Goal: Information Seeking & Learning: Find specific fact

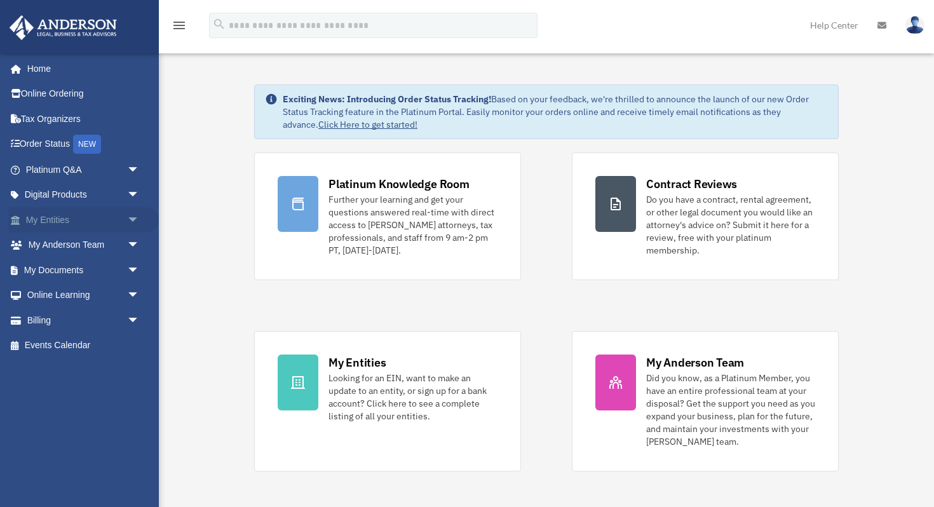
click at [54, 219] on link "My Entities arrow_drop_down" at bounding box center [84, 219] width 150 height 25
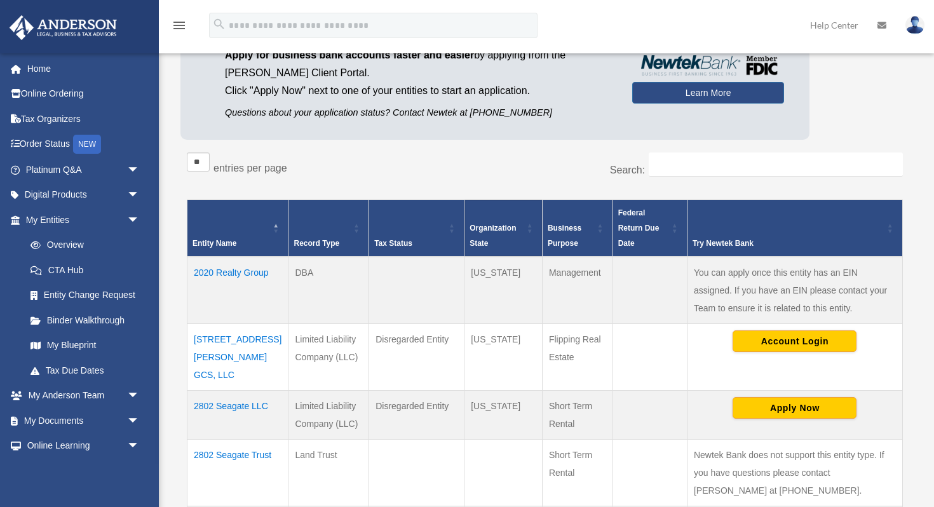
scroll to position [121, 0]
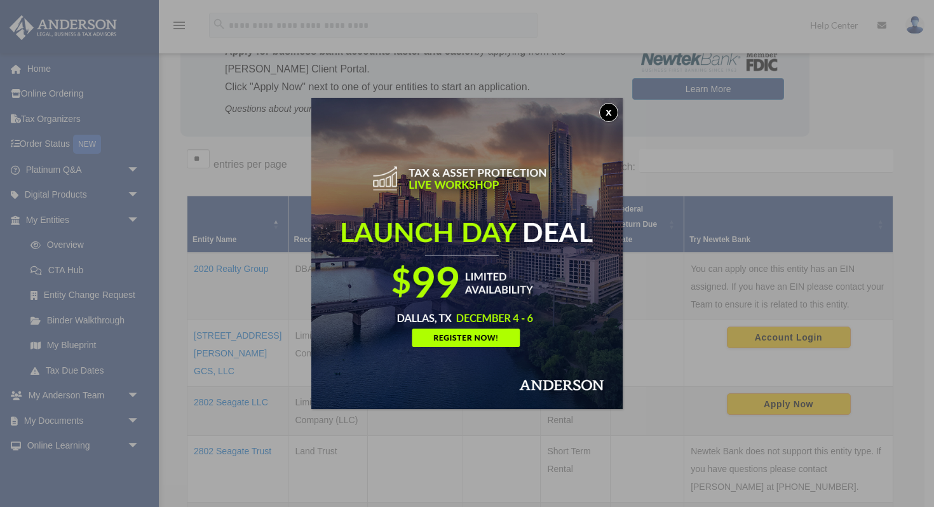
click at [613, 114] on button "x" at bounding box center [608, 112] width 19 height 19
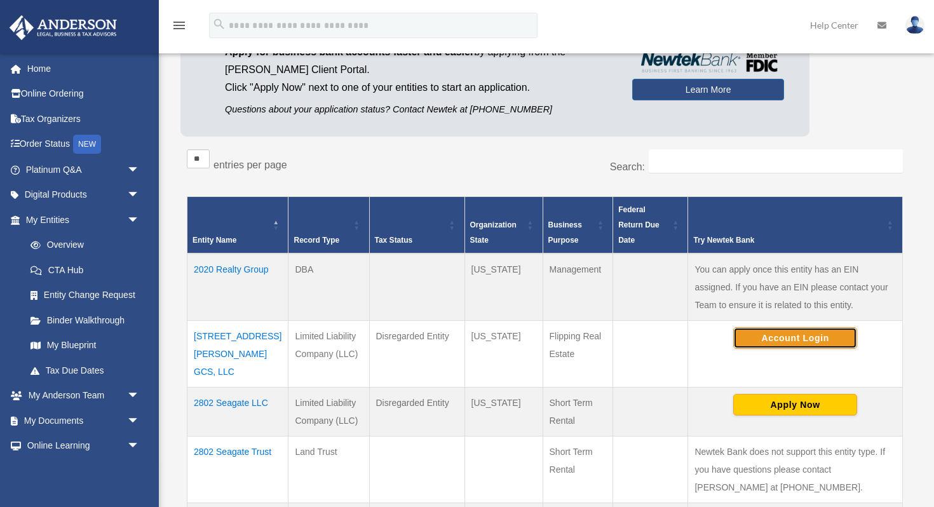
click at [812, 339] on button "Account Login" at bounding box center [795, 338] width 124 height 22
click at [227, 332] on td "2254 Stauffer Rd GCS, LLC" at bounding box center [237, 353] width 101 height 67
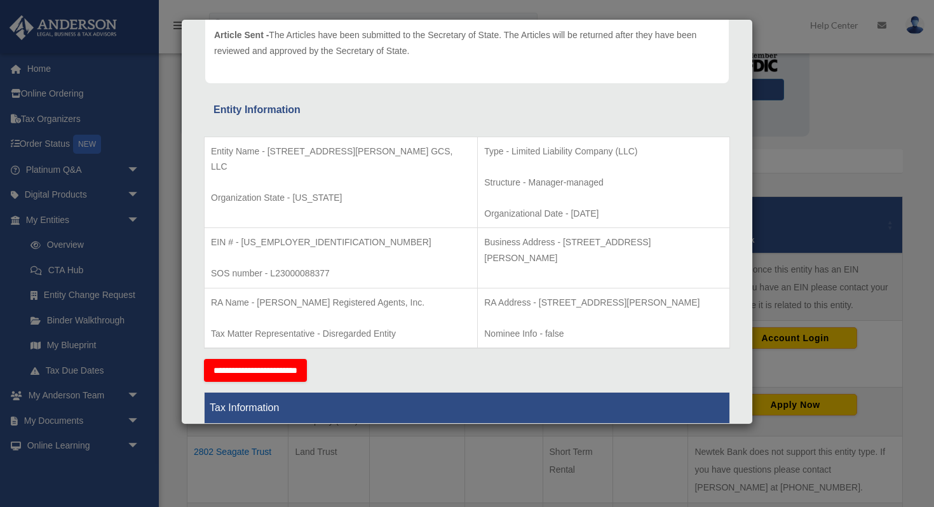
scroll to position [165, 0]
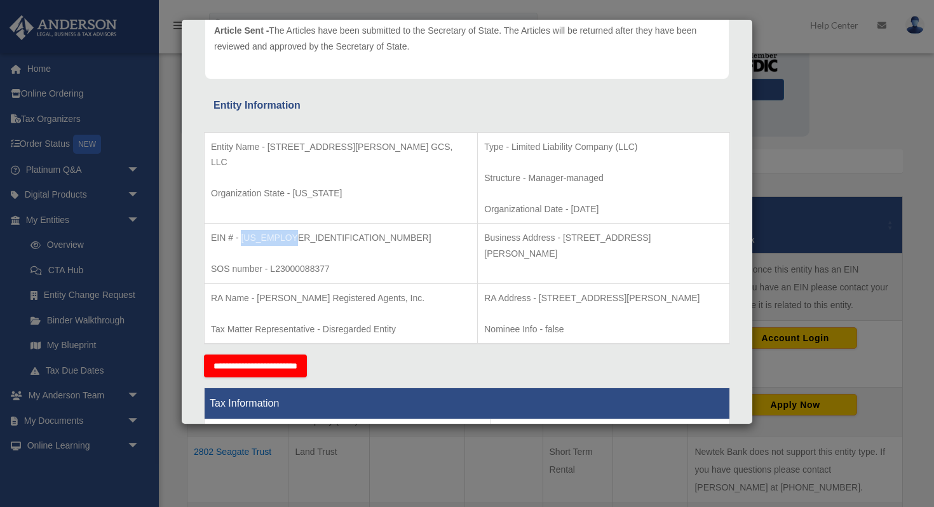
drag, startPoint x: 240, startPoint y: 239, endPoint x: 299, endPoint y: 243, distance: 59.2
click at [299, 243] on p "EIN # - 92-2450480" at bounding box center [341, 238] width 260 height 16
copy p "92-2450480"
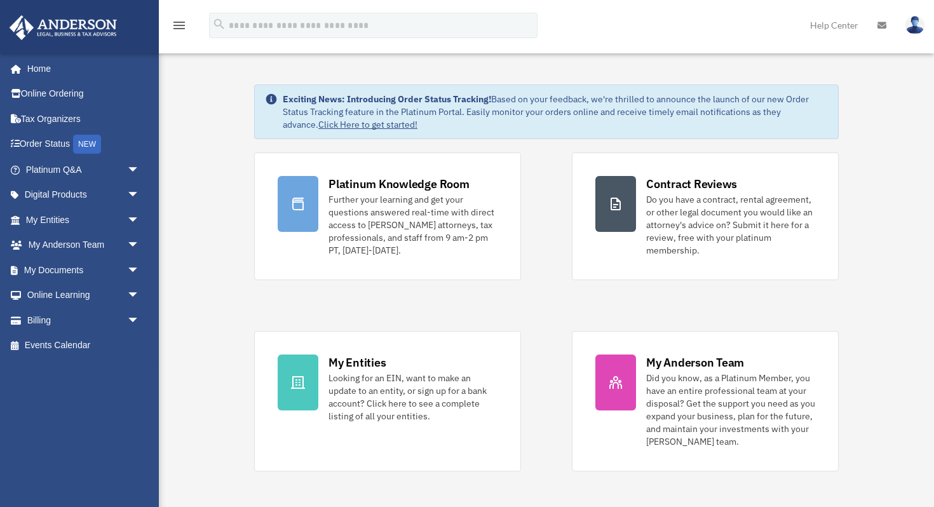
click at [735, 41] on div "menu search Site Menu add [PERSON_NAME][EMAIL_ADDRESS][PERSON_NAME][DOMAIN_NAME…" at bounding box center [467, 31] width 915 height 43
click at [67, 218] on link "My Entities arrow_drop_down" at bounding box center [84, 219] width 150 height 25
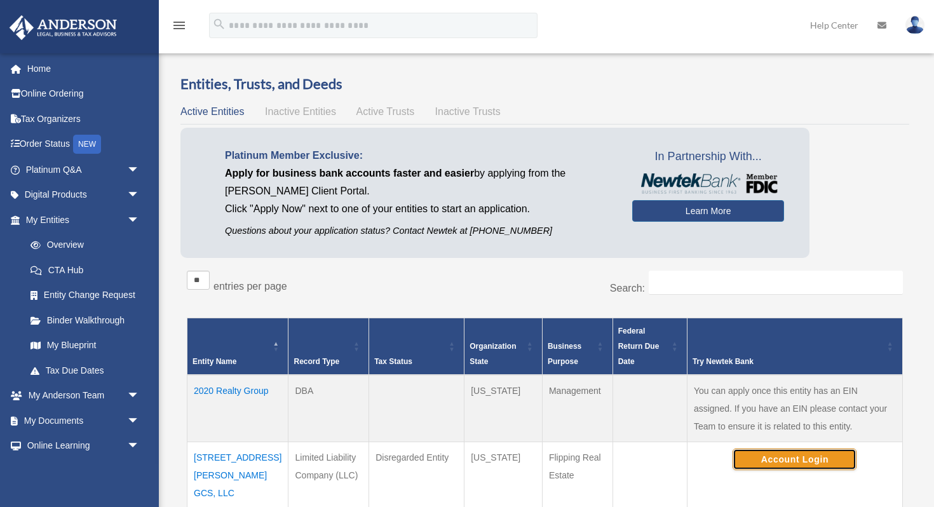
click at [763, 453] on button "Account Login" at bounding box center [794, 459] width 124 height 22
